Goal: Information Seeking & Learning: Learn about a topic

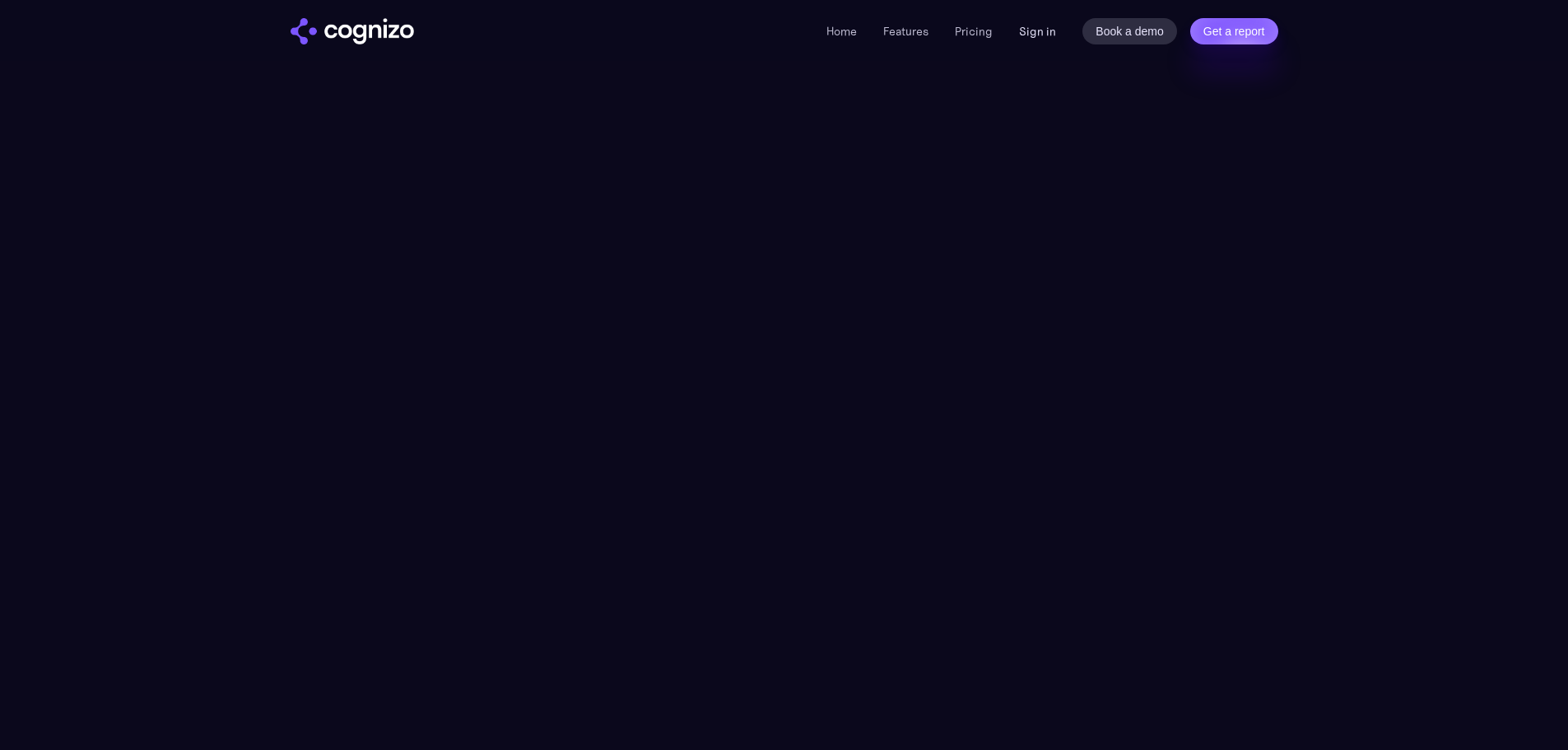
click at [1060, 24] on div "Home Features Pricing Book a demo Get a report Sign in Book a demo Get a report" at bounding box center [1052, 31] width 451 height 26
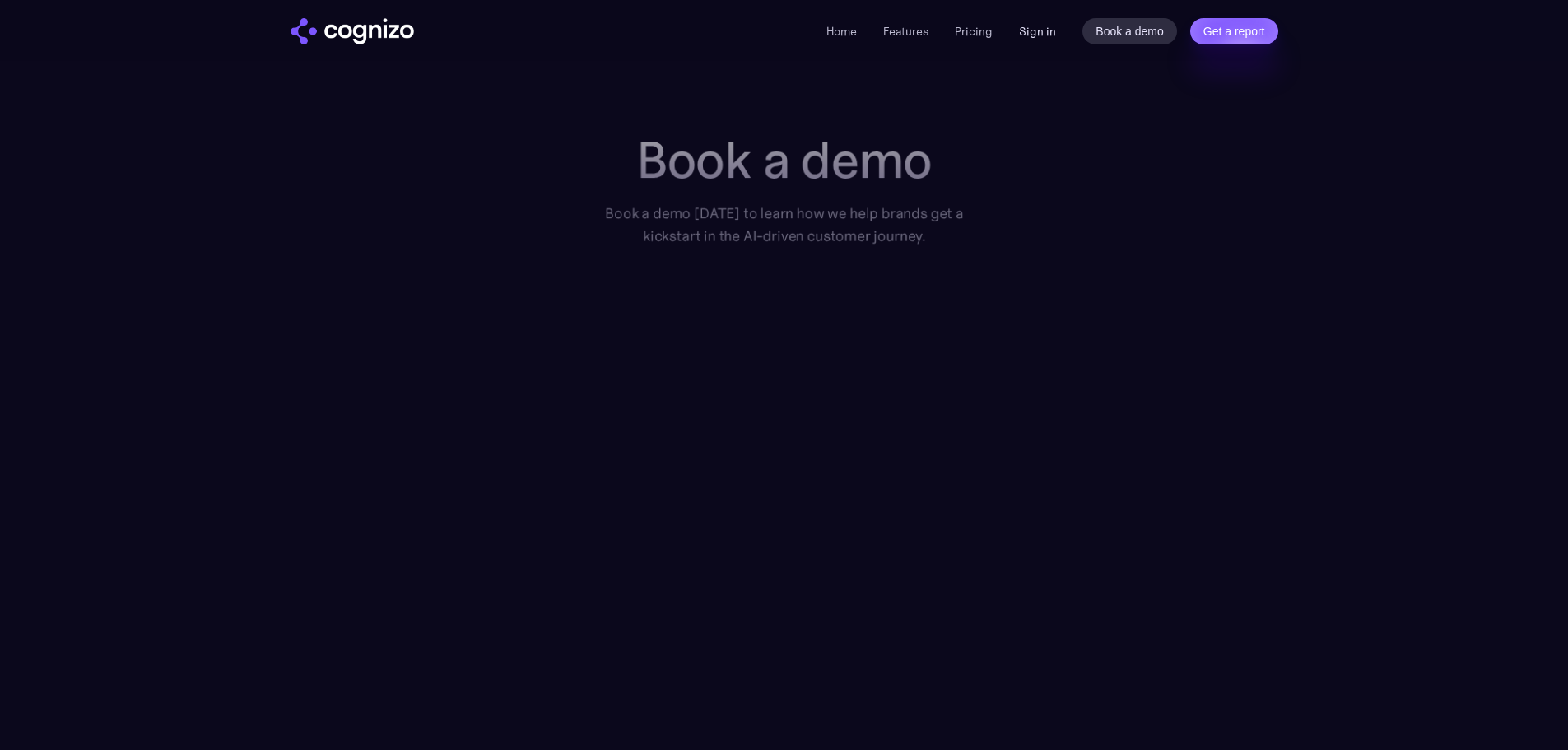
click at [1037, 34] on link "Sign in" at bounding box center [1037, 31] width 37 height 20
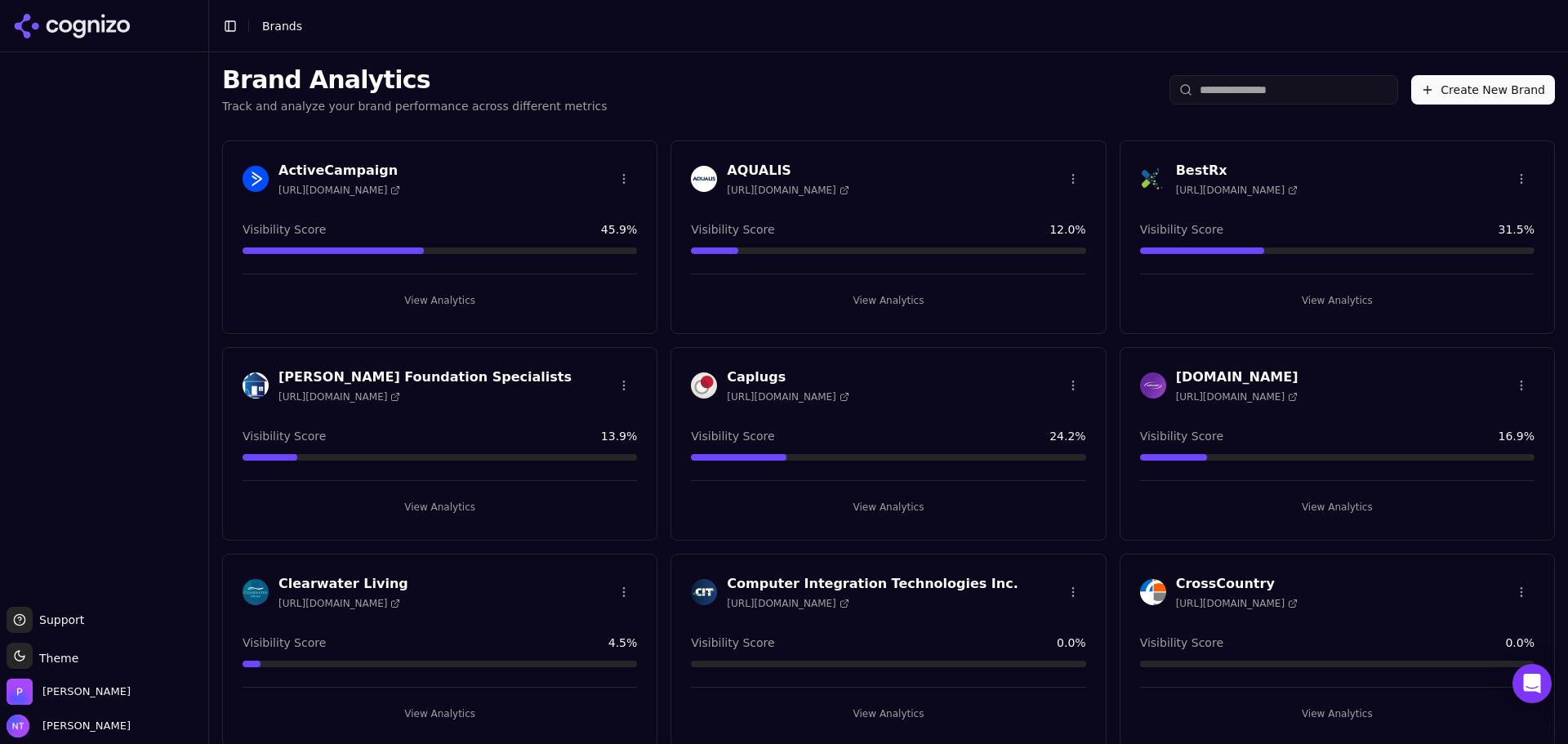
click at [1183, 171] on h3 "BestRx" at bounding box center [1236, 171] width 122 height 20
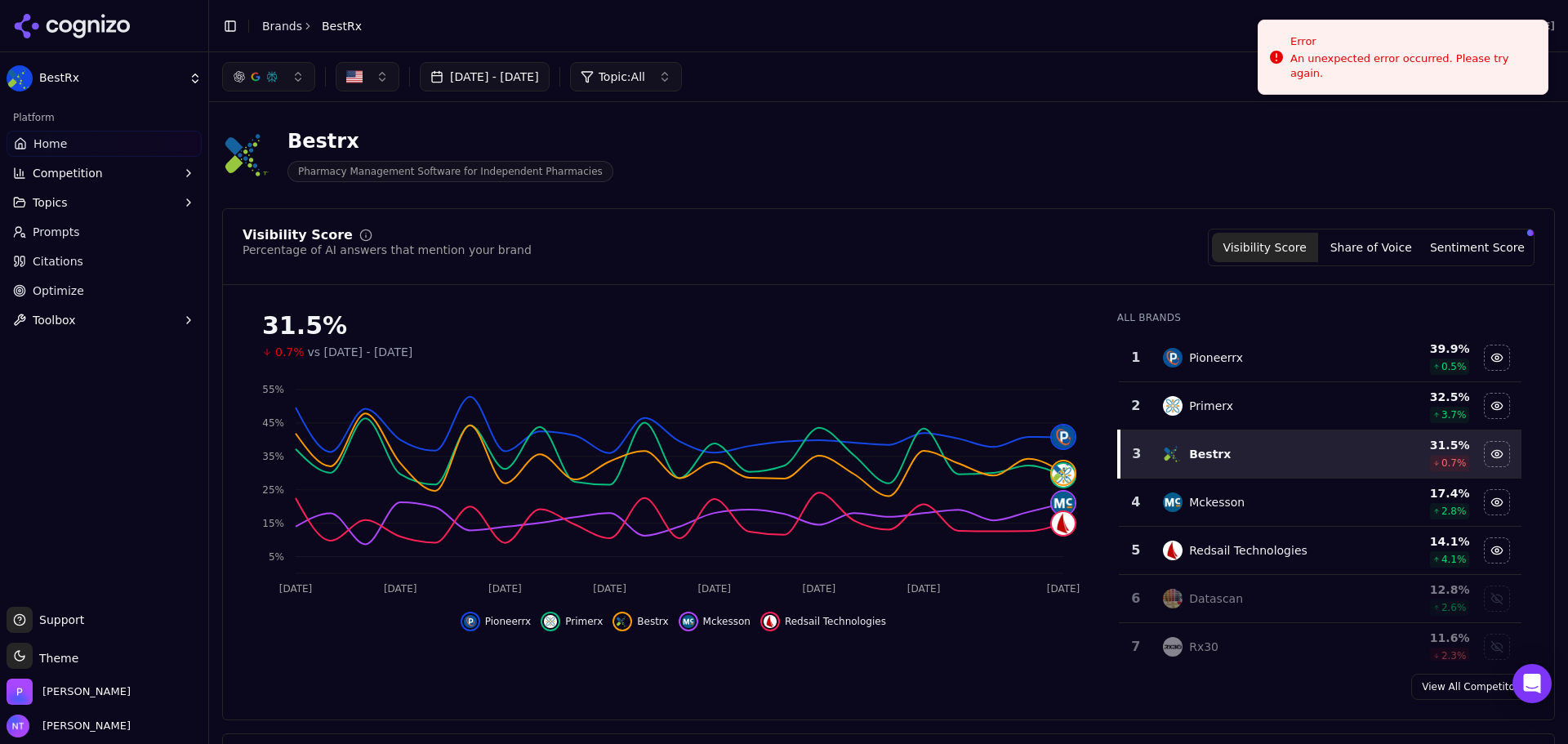
click at [87, 210] on button "Topics" at bounding box center [105, 202] width 195 height 26
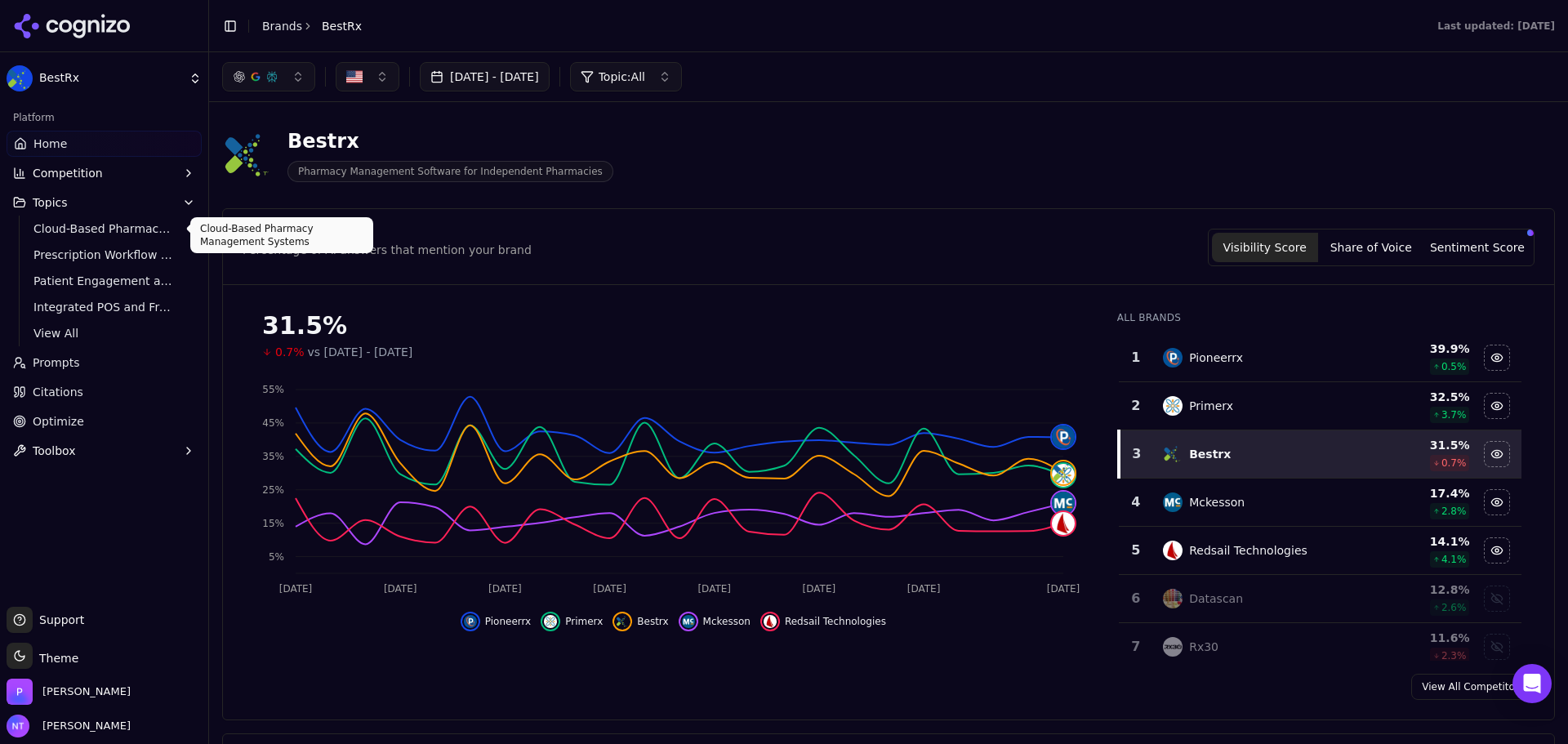
click at [101, 231] on span "Cloud-Based Pharmacy Management Systems" at bounding box center [105, 228] width 142 height 16
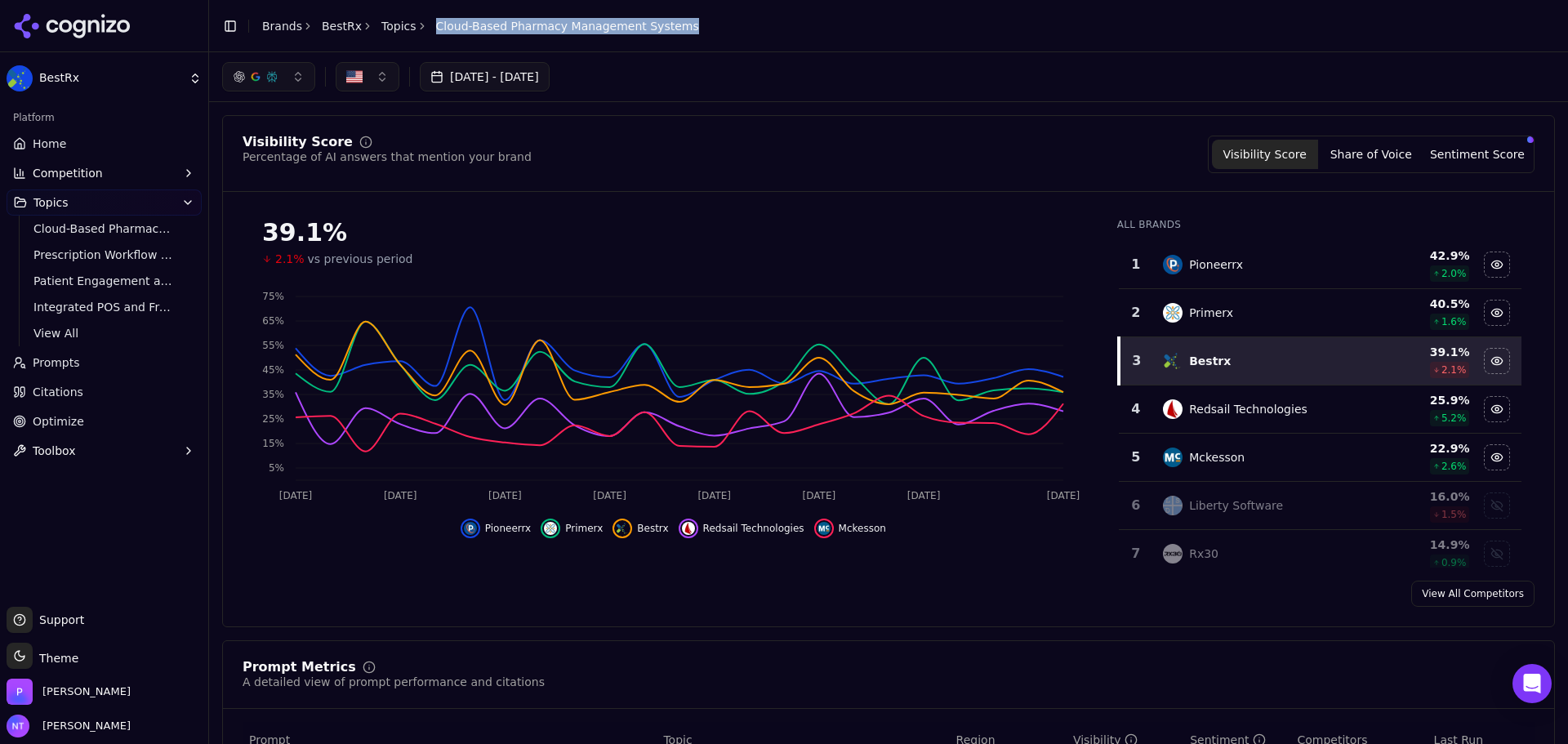
drag, startPoint x: 733, startPoint y: 27, endPoint x: 420, endPoint y: 30, distance: 313.0
click at [420, 30] on header "Toggle Sidebar Brands BestRx Topics Cloud-Based Pharmacy Management Systems" at bounding box center [888, 26] width 1359 height 52
copy span "Cloud-Based Pharmacy Management Systems"
click at [77, 257] on span "Prescription Workflow Automation" at bounding box center [105, 255] width 142 height 16
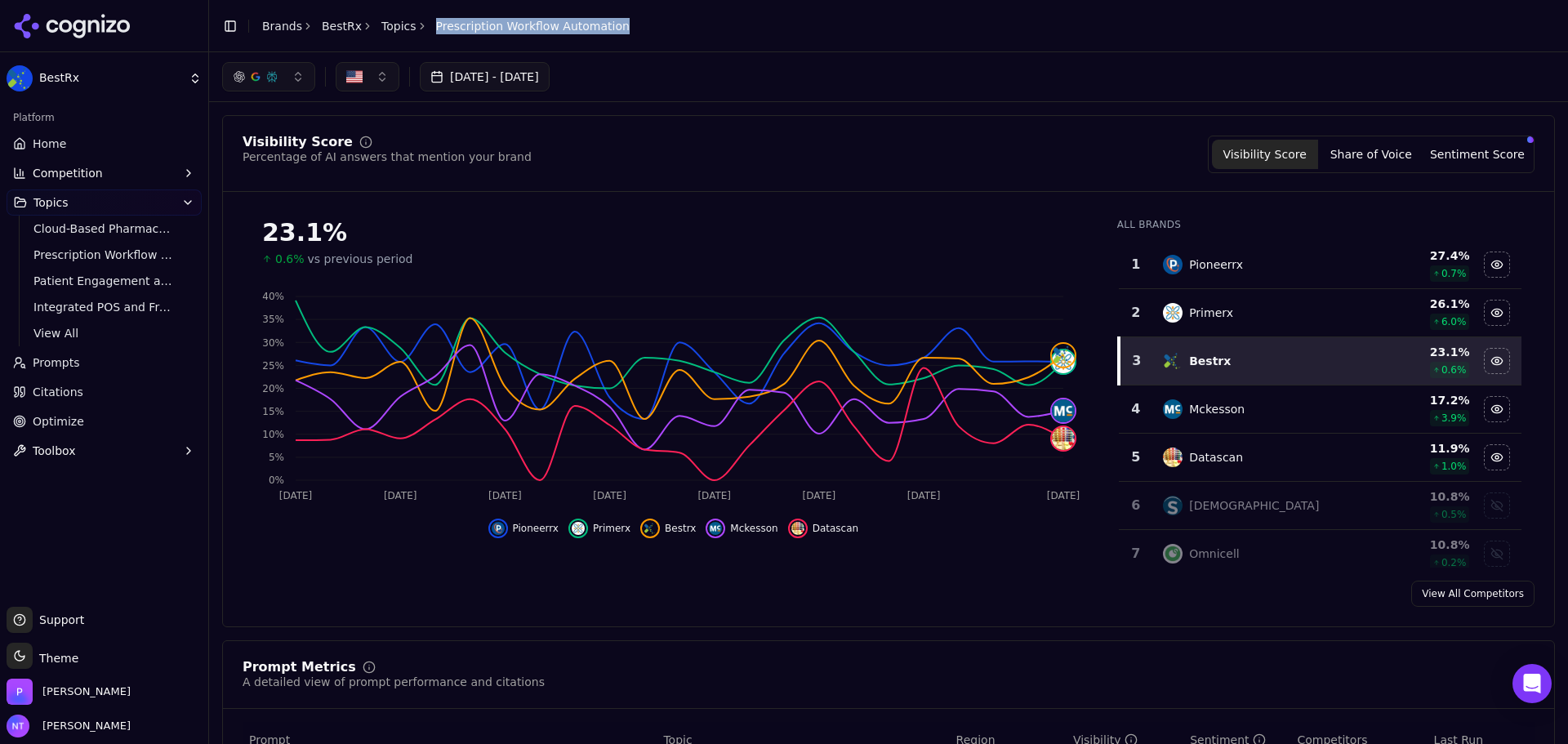
drag, startPoint x: 607, startPoint y: 36, endPoint x: 422, endPoint y: 23, distance: 185.5
click at [422, 23] on div "Toggle Sidebar Brands BestRx Topics Prescription Workflow Automation" at bounding box center [426, 26] width 434 height 23
copy span "Prescription Workflow Automation"
click at [79, 361] on link "Prompts" at bounding box center [105, 363] width 195 height 26
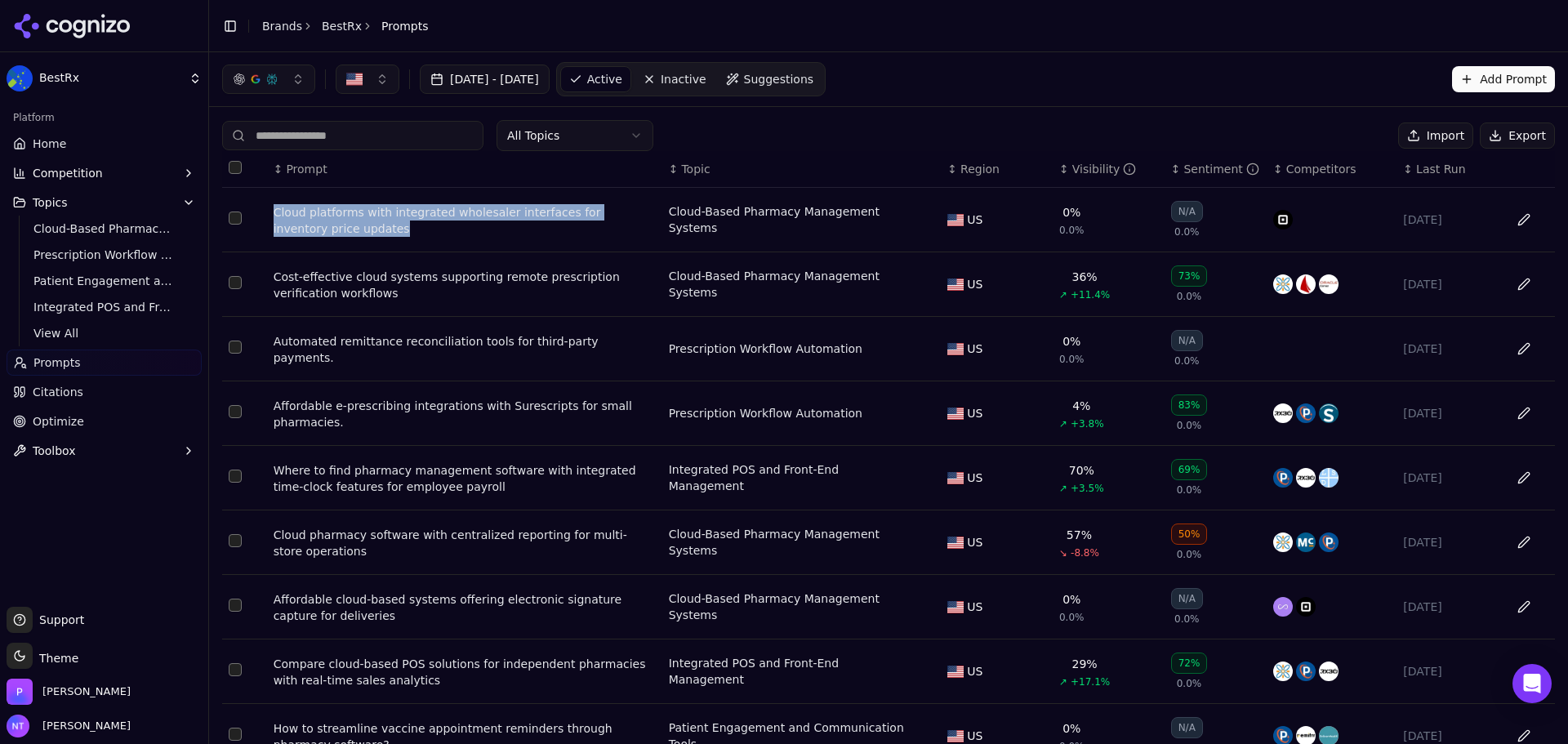
drag, startPoint x: 420, startPoint y: 241, endPoint x: 271, endPoint y: 215, distance: 151.3
click at [271, 215] on td "Cloud platforms with integrated wholesaler interfaces for inventory price updat…" at bounding box center [464, 219] width 395 height 64
copy div "Cloud platforms with integrated wholesaler interfaces for inventory price updat…"
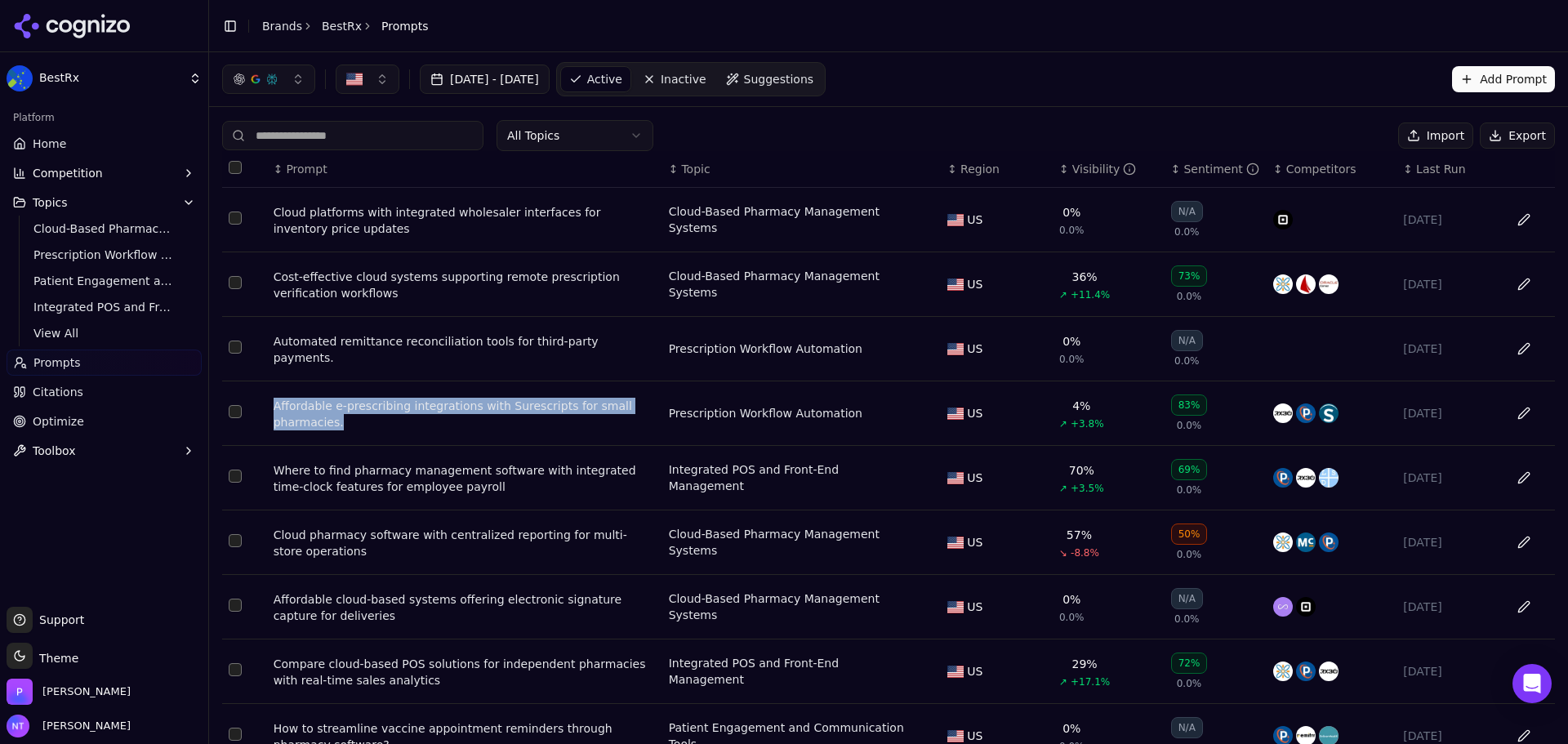
drag, startPoint x: 410, startPoint y: 438, endPoint x: 269, endPoint y: 403, distance: 145.3
click at [269, 403] on td "Affordable e-prescribing integrations with Surescripts for small pharmacies." at bounding box center [464, 413] width 395 height 64
copy div "Affordable e-prescribing integrations with Surescripts for small pharmacies."
